Goal: Find specific page/section: Find specific page/section

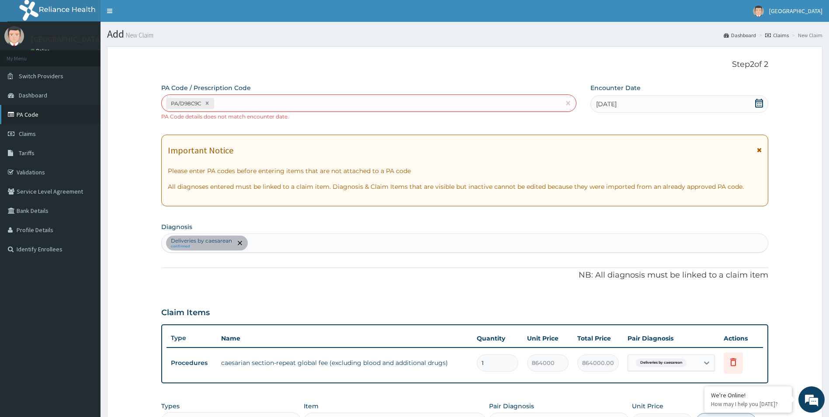
click at [44, 116] on link "PA Code" at bounding box center [50, 114] width 100 height 19
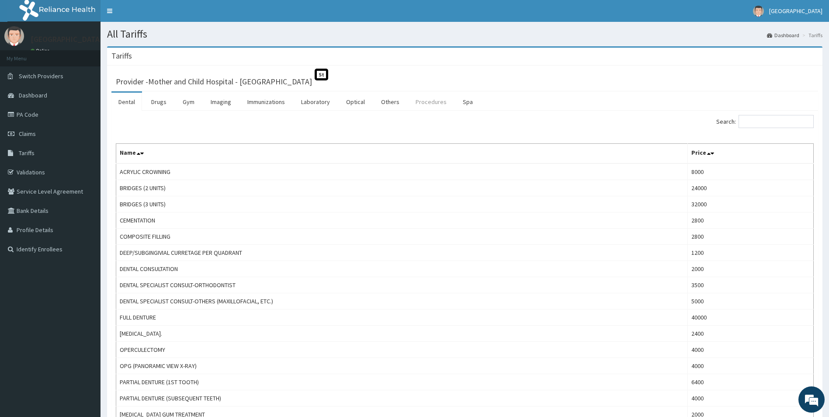
click at [437, 99] on link "Procedures" at bounding box center [430, 102] width 45 height 18
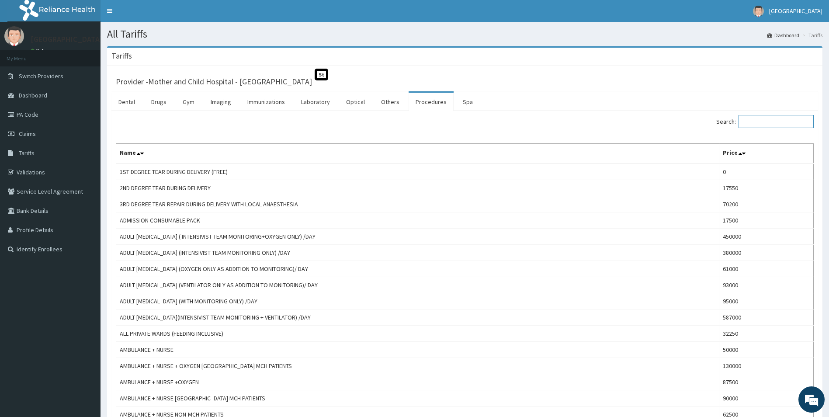
click at [793, 122] on input "Search:" at bounding box center [775, 121] width 75 height 13
click at [159, 101] on link "Drugs" at bounding box center [158, 102] width 29 height 18
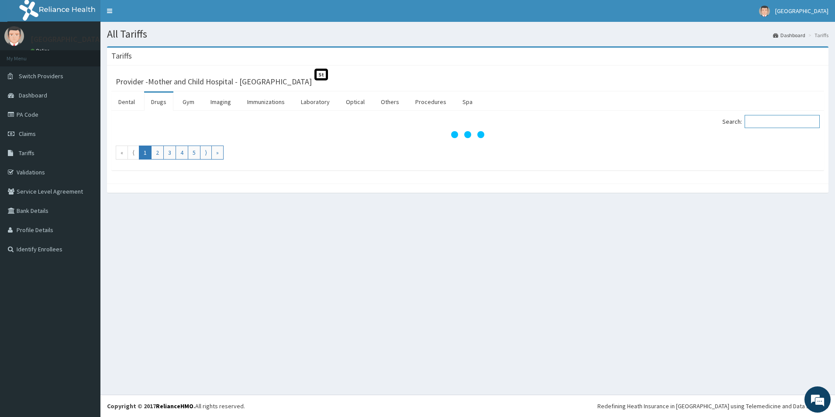
click at [787, 123] on input "Search:" at bounding box center [782, 121] width 75 height 13
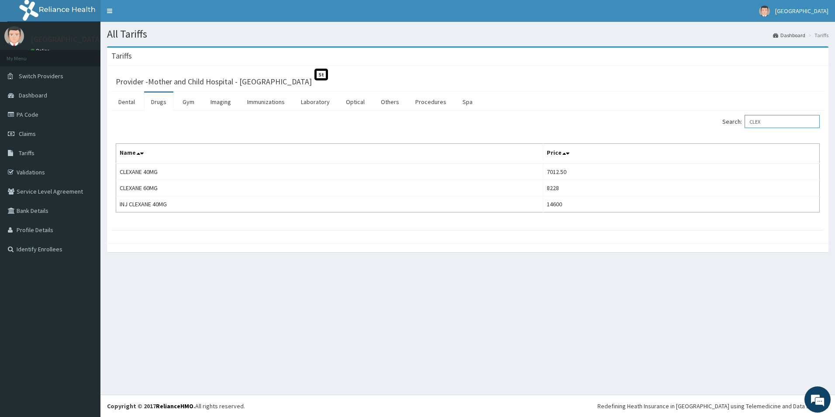
type input "CLEX"
